Goal: Transaction & Acquisition: Book appointment/travel/reservation

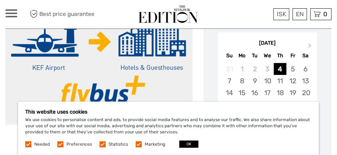
scroll to position [124, 0]
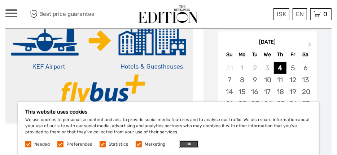
click at [185, 144] on button "OK" at bounding box center [188, 144] width 19 height 7
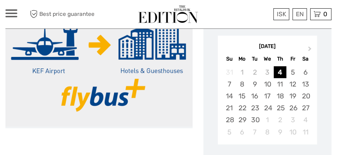
scroll to position [119, 0]
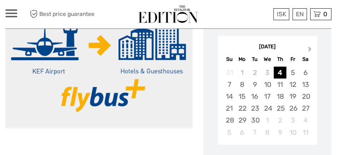
click at [310, 48] on span "Next Month" at bounding box center [310, 50] width 0 height 10
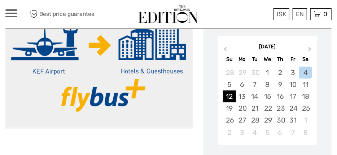
click at [232, 94] on div "12" at bounding box center [229, 97] width 13 height 12
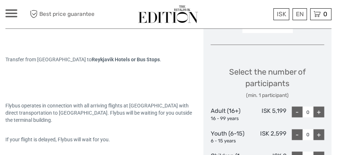
scroll to position [284, 0]
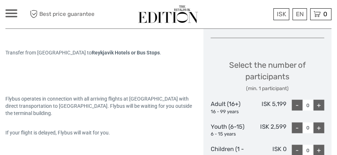
click at [320, 105] on div "+" at bounding box center [319, 105] width 11 height 11
type input "2"
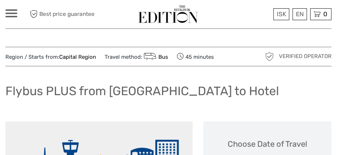
scroll to position [0, 0]
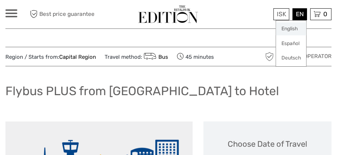
click at [297, 30] on link "English" at bounding box center [291, 28] width 30 height 13
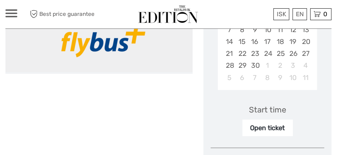
scroll to position [175, 0]
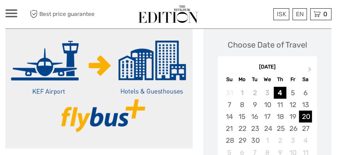
scroll to position [99, 0]
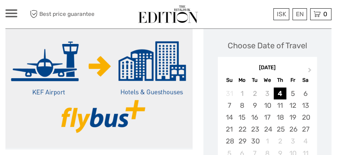
click at [306, 65] on div "[DATE]" at bounding box center [267, 68] width 99 height 8
click at [310, 70] on span "Next Month" at bounding box center [310, 71] width 0 height 10
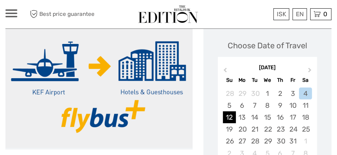
click at [227, 116] on div "12" at bounding box center [229, 118] width 13 height 12
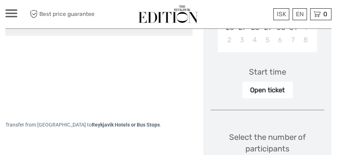
scroll to position [215, 0]
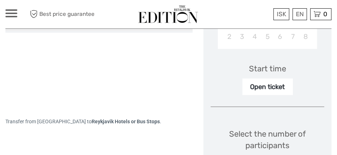
click at [262, 86] on div "Open ticket" at bounding box center [268, 87] width 51 height 17
click at [269, 72] on div "Start time" at bounding box center [267, 68] width 37 height 11
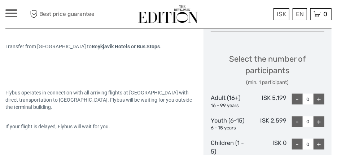
scroll to position [293, 0]
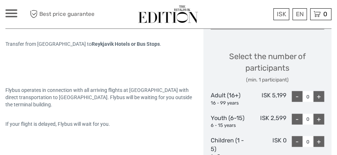
click at [319, 95] on div "+" at bounding box center [319, 96] width 11 height 11
type input "2"
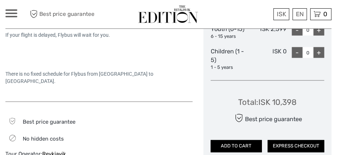
scroll to position [383, 0]
